Goal: Task Accomplishment & Management: Use online tool/utility

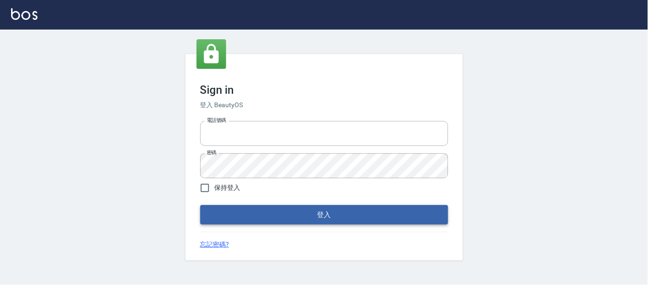
type input "25866822"
click at [305, 222] on button "登入" at bounding box center [324, 214] width 248 height 19
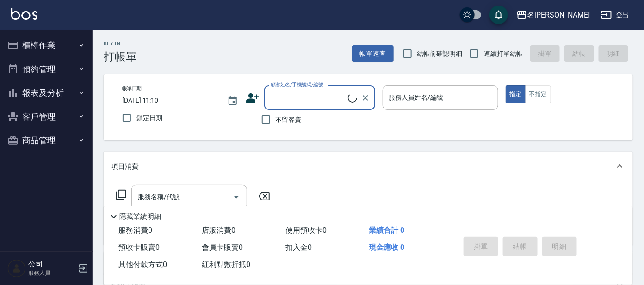
click at [60, 40] on button "櫃檯作業" at bounding box center [46, 45] width 85 height 24
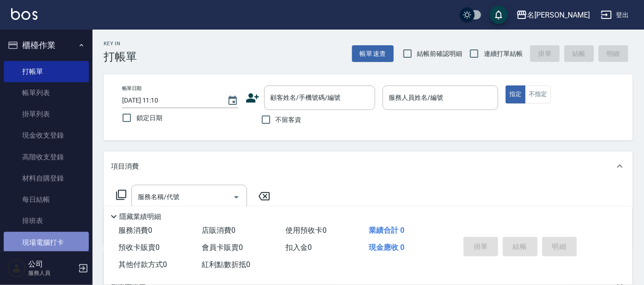
click at [45, 239] on link "現場電腦打卡" at bounding box center [46, 242] width 85 height 21
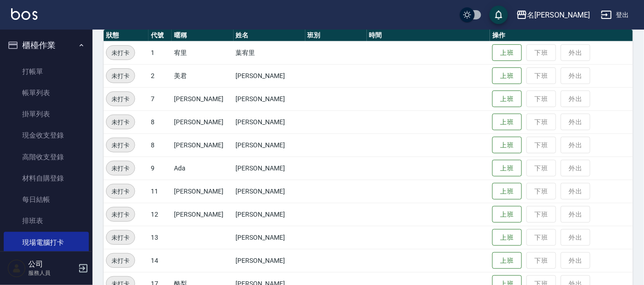
scroll to position [115, 0]
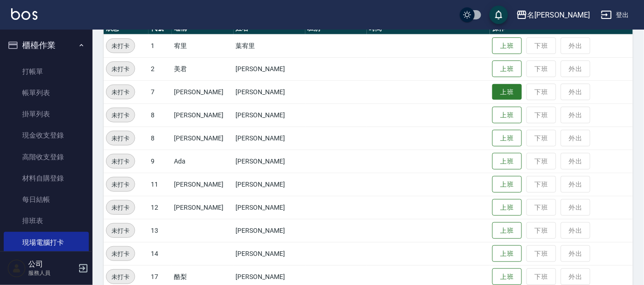
click at [505, 87] on button "上班" at bounding box center [507, 92] width 30 height 16
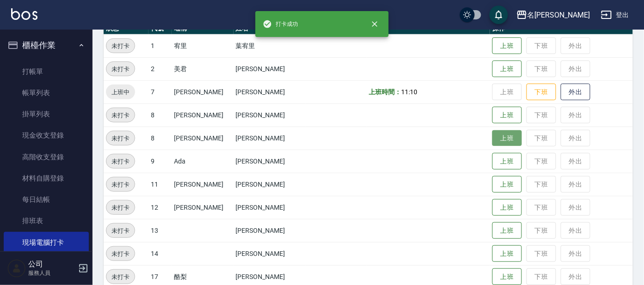
click at [496, 138] on button "上班" at bounding box center [507, 138] width 30 height 16
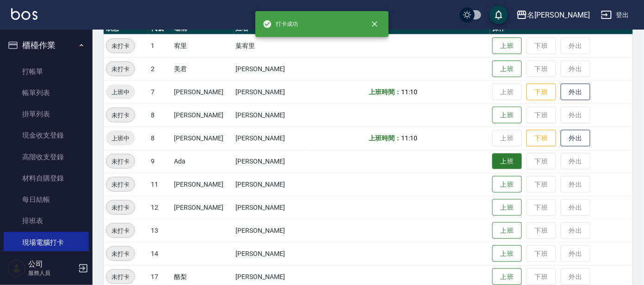
click at [492, 163] on button "上班" at bounding box center [507, 162] width 30 height 16
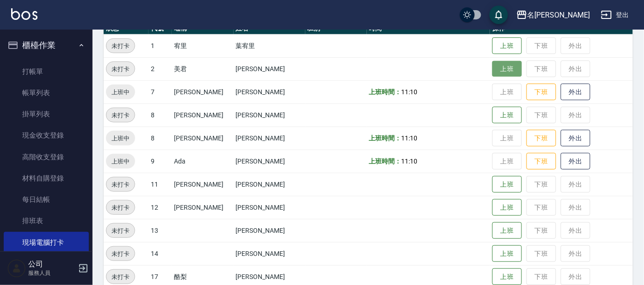
click at [492, 70] on button "上班" at bounding box center [507, 69] width 30 height 16
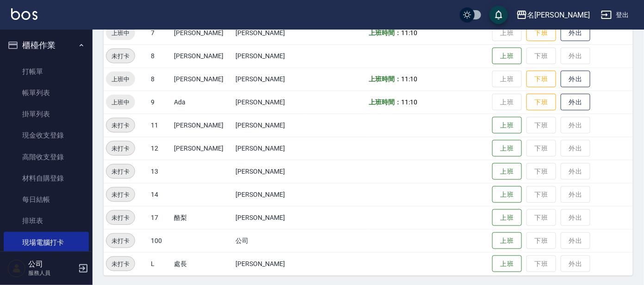
scroll to position [175, 0]
click at [492, 198] on button "上班" at bounding box center [507, 194] width 30 height 16
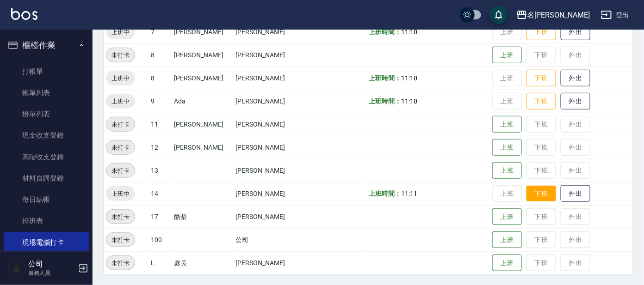
click at [527, 197] on button "下班" at bounding box center [541, 194] width 30 height 16
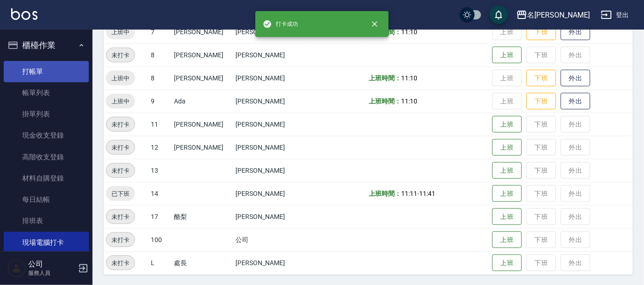
click at [37, 68] on link "打帳單" at bounding box center [46, 71] width 85 height 21
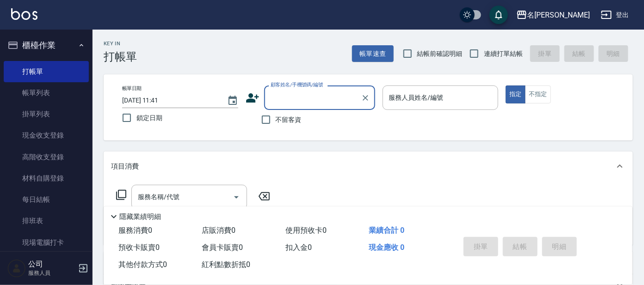
click at [499, 51] on span "連續打單結帳" at bounding box center [503, 54] width 39 height 10
click at [484, 51] on input "連續打單結帳" at bounding box center [473, 53] width 19 height 19
checkbox input "true"
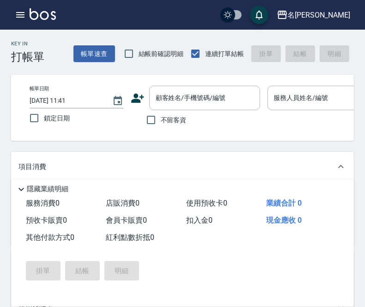
click at [15, 12] on icon "button" at bounding box center [20, 14] width 11 height 11
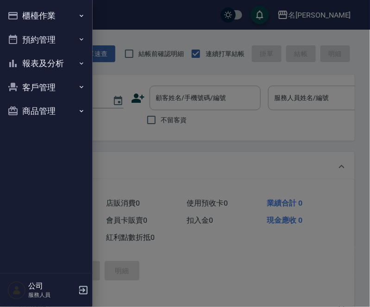
click at [56, 65] on button "報表及分析" at bounding box center [46, 63] width 85 height 24
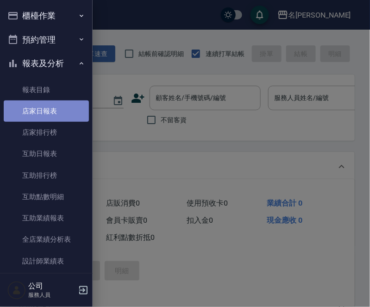
click at [49, 110] on link "店家日報表" at bounding box center [46, 110] width 85 height 21
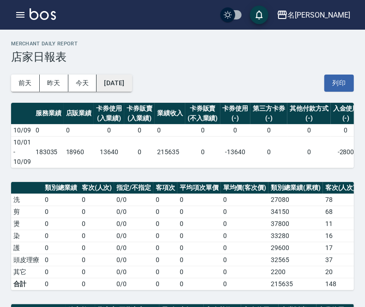
click at [126, 83] on button "[DATE]" at bounding box center [114, 82] width 35 height 17
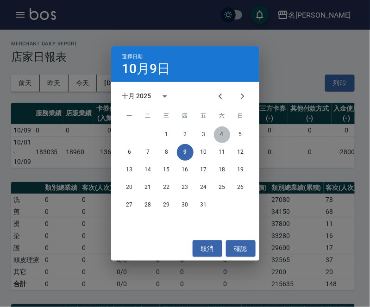
click at [218, 132] on button "4" at bounding box center [222, 134] width 17 height 17
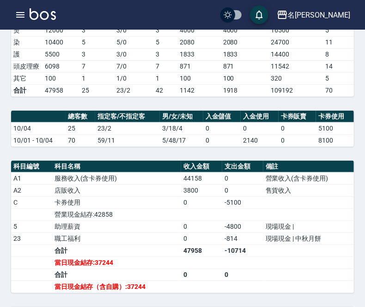
scroll to position [231, 0]
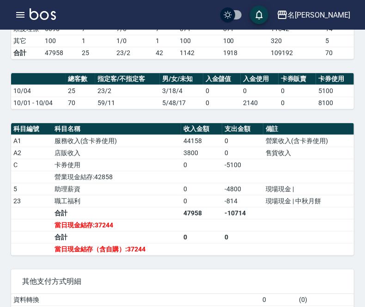
click at [244, 109] on td "2140" at bounding box center [260, 103] width 38 height 12
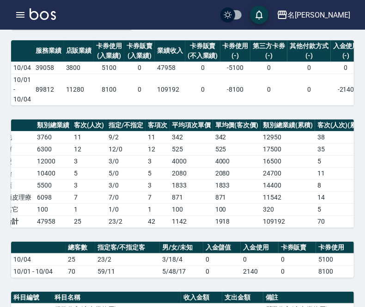
scroll to position [0, 0]
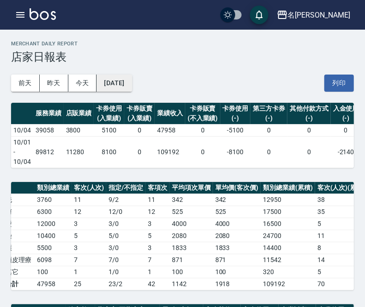
click at [120, 85] on button "[DATE]" at bounding box center [114, 82] width 35 height 17
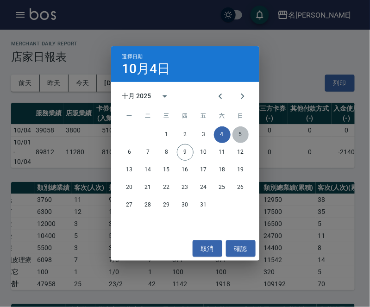
click at [241, 133] on button "5" at bounding box center [240, 134] width 17 height 17
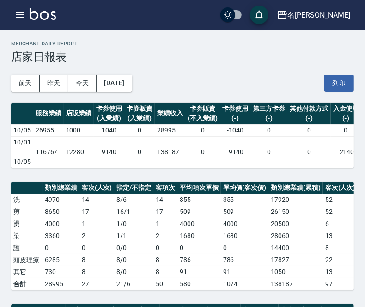
click at [295, 145] on td "0" at bounding box center [309, 151] width 43 height 31
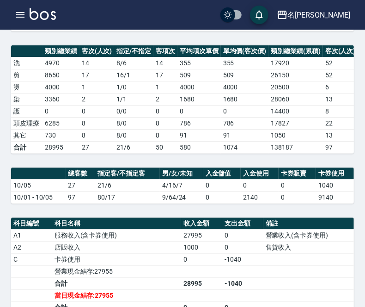
scroll to position [173, 0]
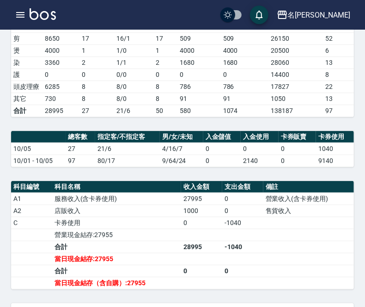
click at [134, 68] on td "1 / 1" at bounding box center [133, 62] width 39 height 12
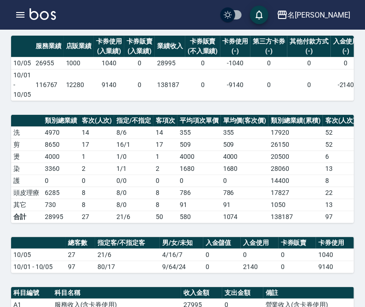
scroll to position [0, 0]
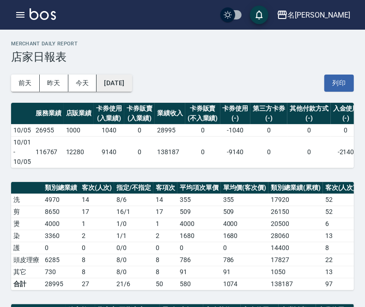
click at [132, 83] on button "[DATE]" at bounding box center [114, 82] width 35 height 17
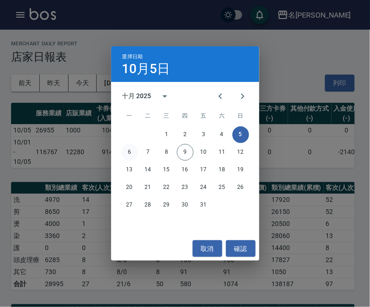
click at [125, 149] on button "6" at bounding box center [129, 152] width 17 height 17
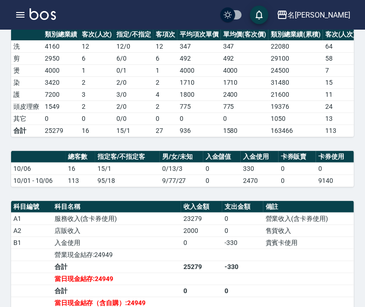
scroll to position [173, 0]
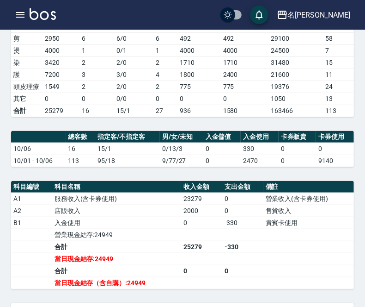
drag, startPoint x: 160, startPoint y: 198, endPoint x: 177, endPoint y: 195, distance: 17.4
click at [166, 193] on th "科目名稱" at bounding box center [116, 187] width 129 height 12
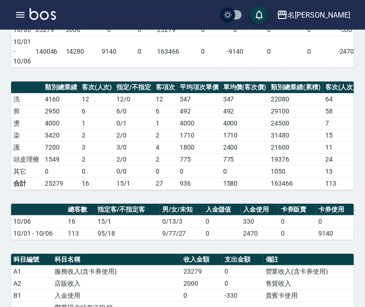
scroll to position [0, 0]
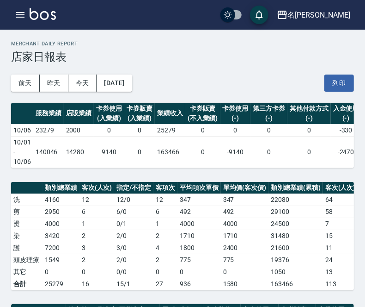
click at [127, 71] on div "[DATE] [DATE] [DATE] [DATE] 列印" at bounding box center [182, 82] width 343 height 39
click at [126, 81] on button "[DATE]" at bounding box center [114, 82] width 35 height 17
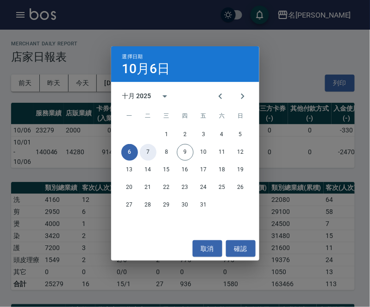
click at [148, 148] on button "7" at bounding box center [148, 152] width 17 height 17
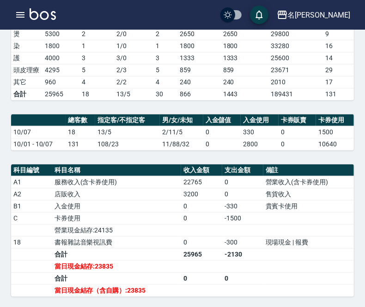
scroll to position [191, 0]
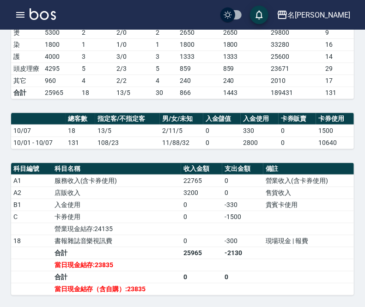
click at [279, 149] on table "總客數 指定客/不指定客 男/女/未知 入金儲值 入金使用 卡券販賣 卡券使用 10/07 18 13/5 2/11/5 0 330 0 1500 10/01…" at bounding box center [182, 131] width 343 height 36
click at [205, 125] on th "入金儲值" at bounding box center [222, 119] width 38 height 12
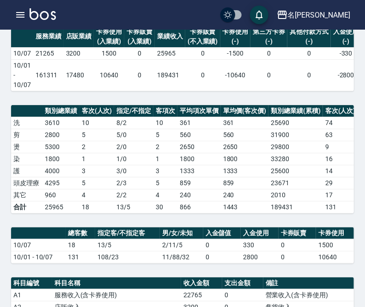
scroll to position [0, 0]
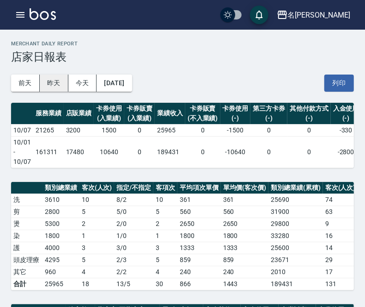
click at [52, 85] on button "昨天" at bounding box center [54, 82] width 29 height 17
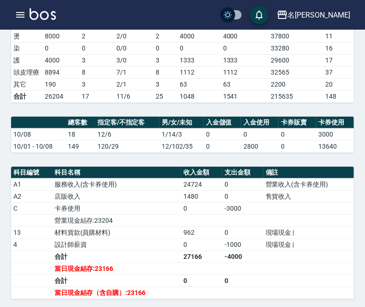
scroll to position [185, 0]
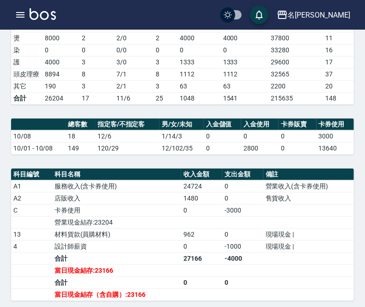
drag, startPoint x: 266, startPoint y: 138, endPoint x: 267, endPoint y: 134, distance: 4.6
click at [266, 130] on th "入金使用" at bounding box center [259, 124] width 37 height 12
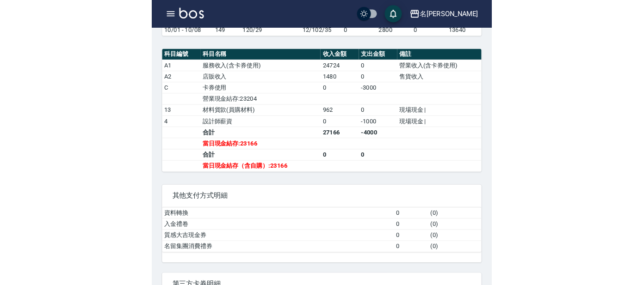
scroll to position [298, 0]
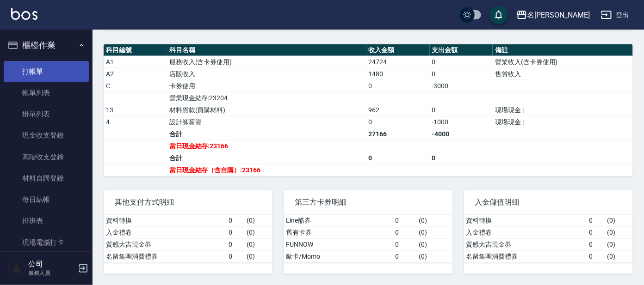
click at [59, 65] on link "打帳單" at bounding box center [46, 71] width 85 height 21
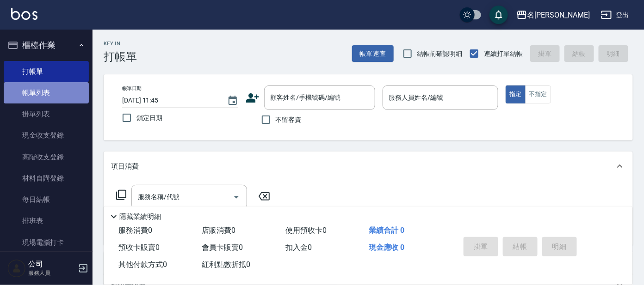
click at [51, 97] on link "帳單列表" at bounding box center [46, 92] width 85 height 21
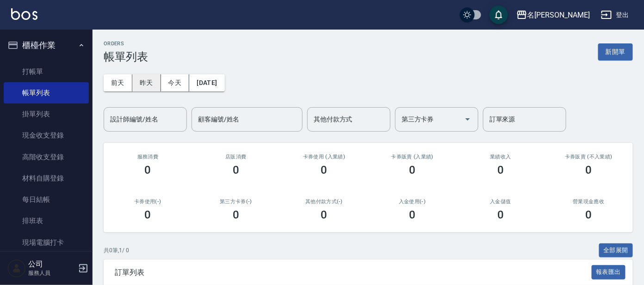
click at [143, 86] on button "昨天" at bounding box center [146, 82] width 29 height 17
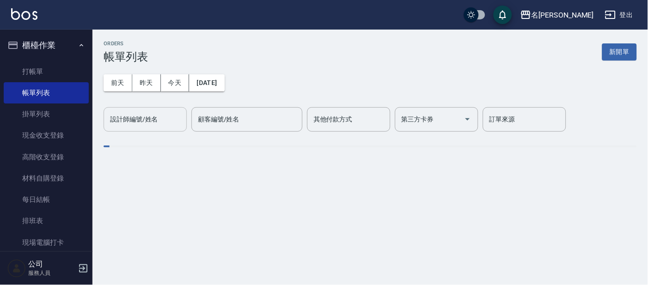
click at [126, 124] on input "設計師編號/姓名" at bounding box center [145, 119] width 75 height 16
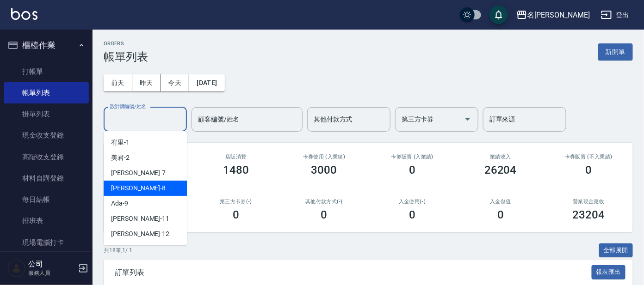
click at [141, 188] on div "[PERSON_NAME] -8" at bounding box center [145, 188] width 83 height 15
type input "[PERSON_NAME]-8"
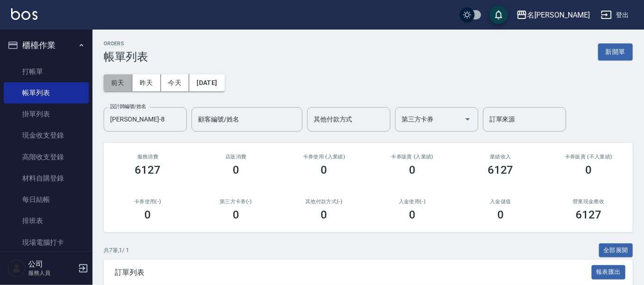
click at [123, 85] on button "前天" at bounding box center [118, 82] width 29 height 17
click at [31, 32] on ul "櫃檯作業 打帳單 帳單列表 掛單列表 現金收支登錄 高階收支登錄 材料自購登錄 每日結帳 排班表 現場電腦打卡 預約管理 預約管理 單日預約紀錄 單週預約紀錄…" at bounding box center [46, 193] width 85 height 327
click at [54, 47] on button "櫃檯作業" at bounding box center [46, 45] width 85 height 24
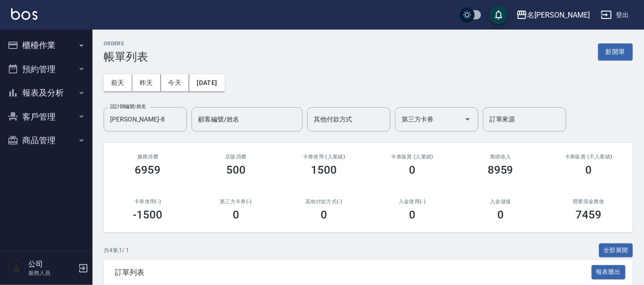
click at [54, 96] on button "報表及分析" at bounding box center [46, 93] width 85 height 24
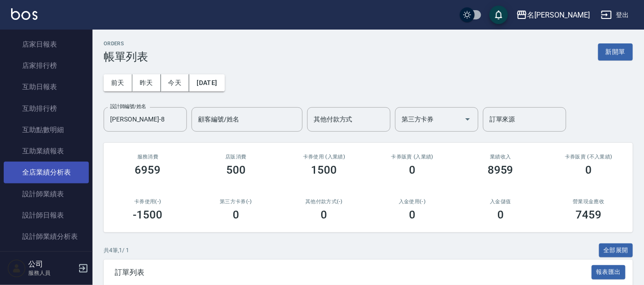
scroll to position [115, 0]
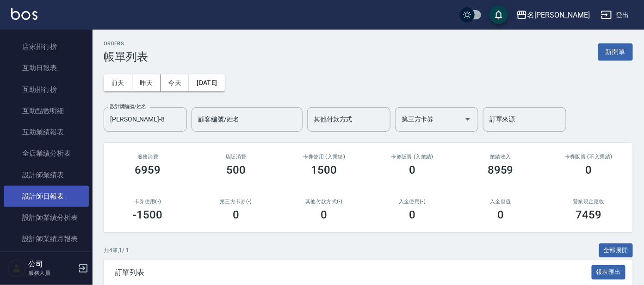
click at [42, 189] on link "設計師日報表" at bounding box center [46, 196] width 85 height 21
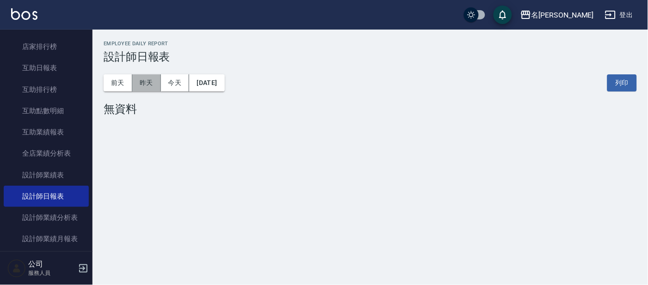
click at [142, 80] on button "昨天" at bounding box center [146, 82] width 29 height 17
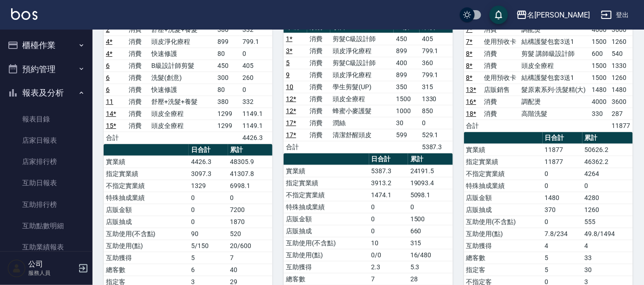
click at [46, 96] on button "報表及分析" at bounding box center [46, 93] width 85 height 24
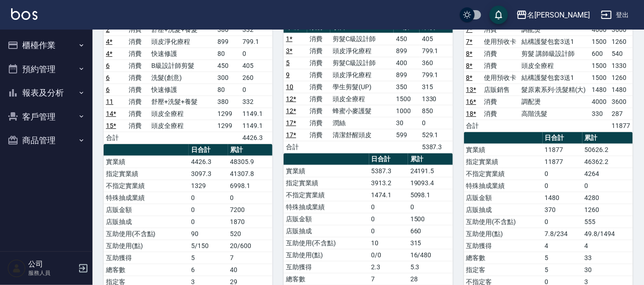
click at [54, 46] on button "櫃檯作業" at bounding box center [46, 45] width 85 height 24
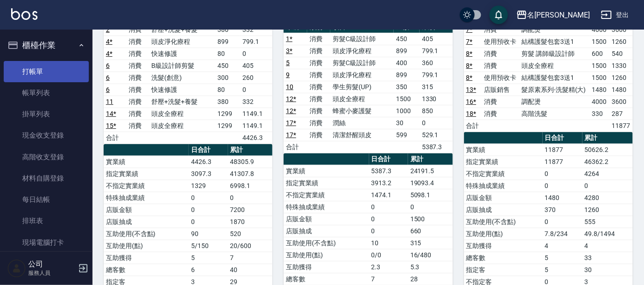
click at [42, 65] on link "打帳單" at bounding box center [46, 71] width 85 height 21
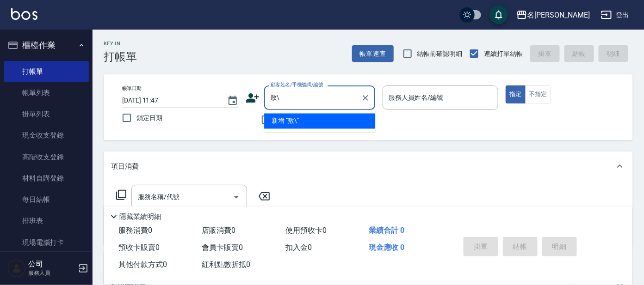
type input "敖"
type input "間"
